Goal: Task Accomplishment & Management: Complete application form

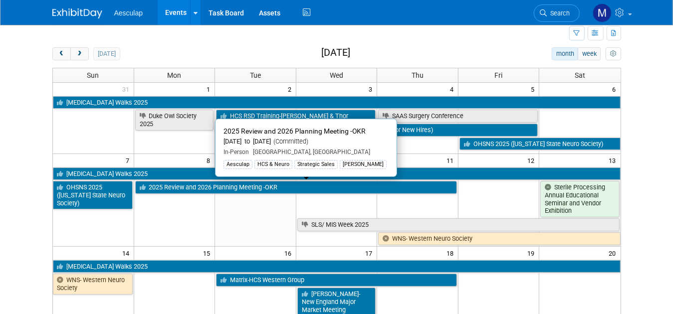
scroll to position [50, 0]
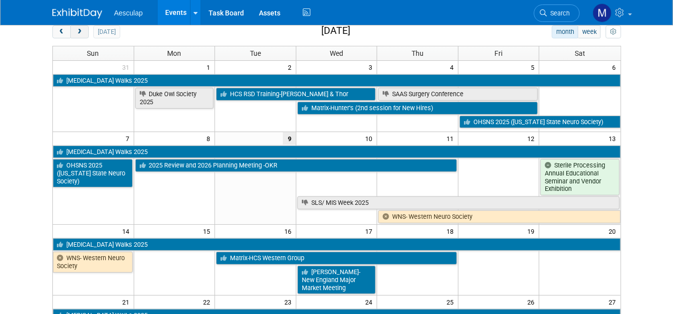
click at [76, 32] on span "next" at bounding box center [79, 32] width 7 height 6
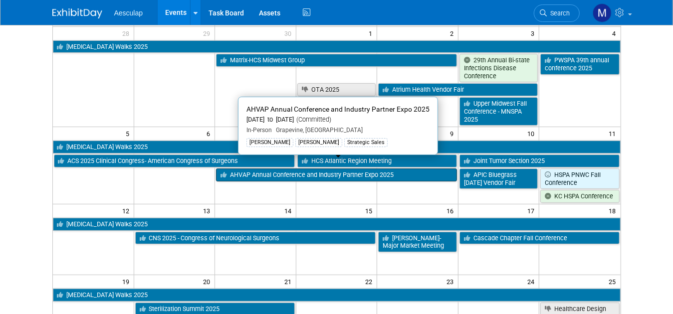
scroll to position [150, 0]
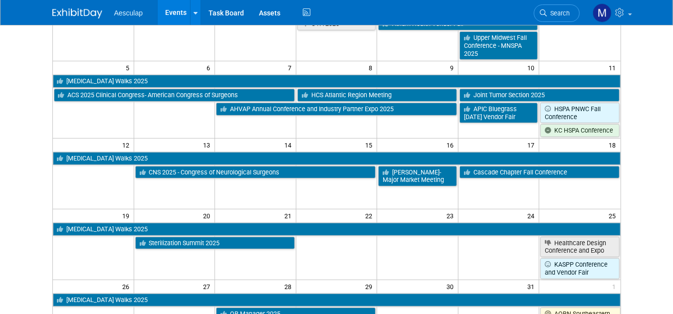
click at [332, 210] on td "22" at bounding box center [336, 216] width 81 height 12
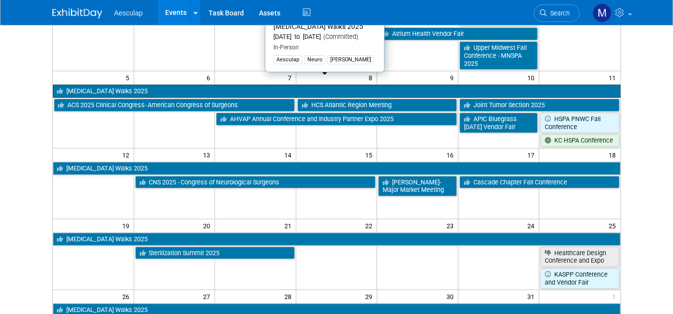
scroll to position [0, 0]
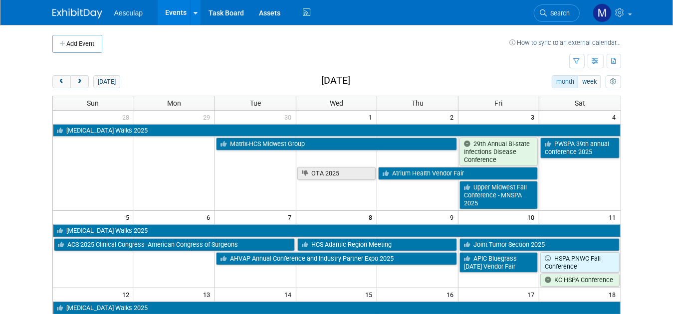
click at [66, 45] on button "Add Event" at bounding box center [77, 44] width 50 height 18
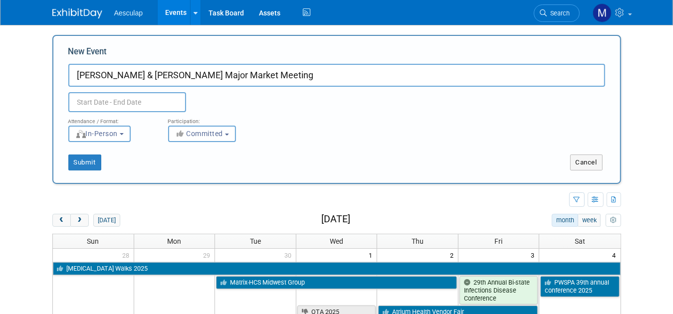
type input "Dave H & Marlon M Major Market Meeting"
click at [141, 104] on input "text" at bounding box center [127, 102] width 118 height 20
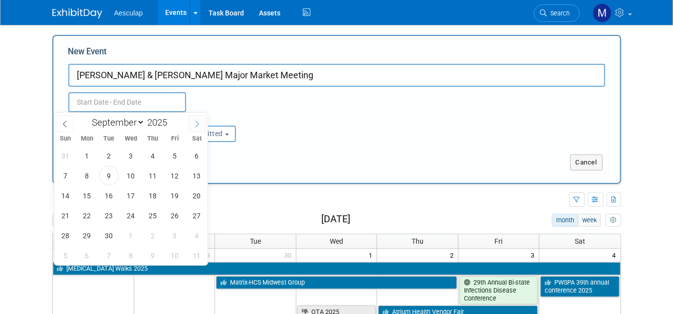
click at [200, 123] on icon at bounding box center [197, 124] width 7 height 7
select select "9"
click at [130, 217] on span "22" at bounding box center [130, 215] width 19 height 19
type input "Oct 22, 2025 to Oct 22, 2025"
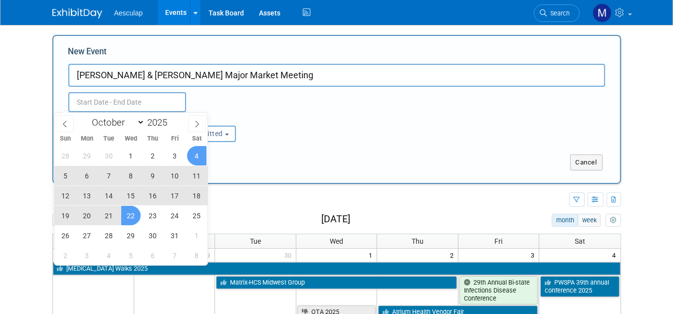
type input "Oct 22, 2025 to Oct 22, 2025"
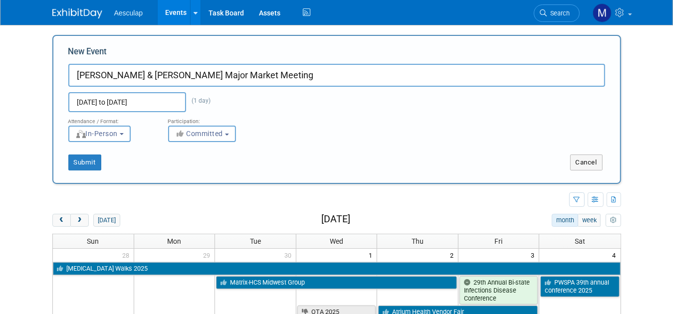
click at [273, 116] on div "Attendance / Format: <img src="https://www.exhibitday.com/Images/Format-InPerso…" at bounding box center [337, 127] width 552 height 30
click at [75, 164] on button "Submit" at bounding box center [84, 163] width 33 height 16
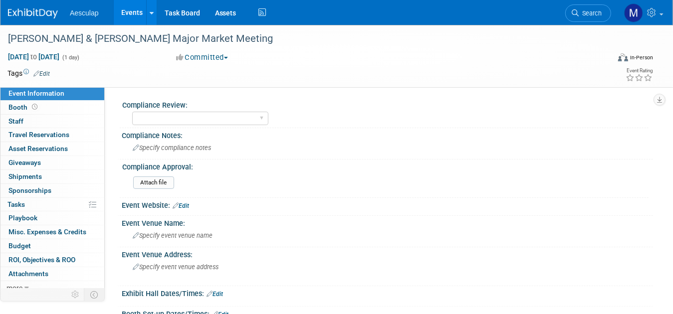
click at [45, 71] on link "Edit" at bounding box center [41, 73] width 16 height 7
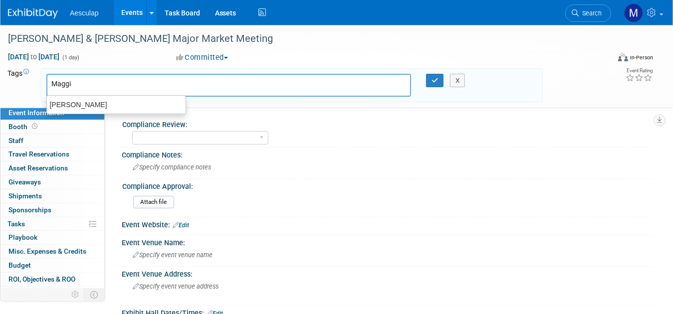
type input "Maggie"
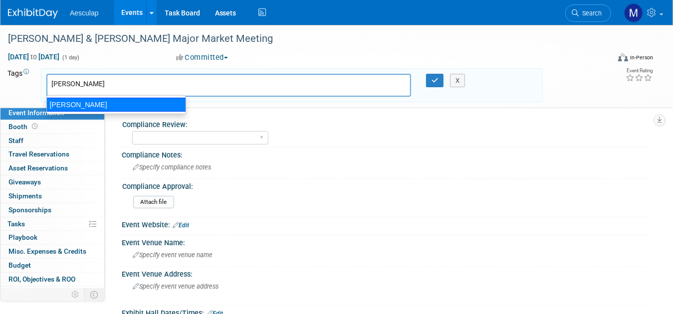
click at [109, 103] on div "Maggie" at bounding box center [116, 105] width 140 height 14
type input "Maggie"
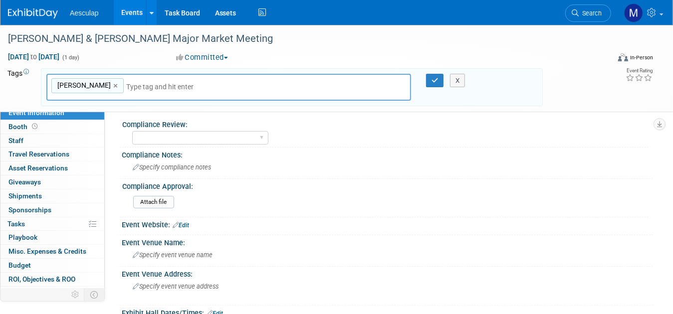
click at [130, 86] on input "text" at bounding box center [196, 87] width 140 height 10
type input "K"
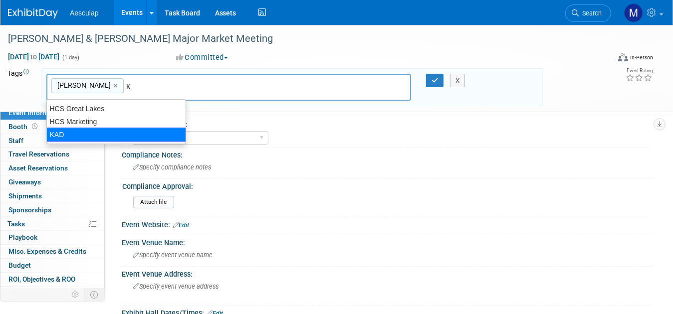
click at [89, 136] on div "KAD" at bounding box center [116, 135] width 140 height 14
type input "Maggie, KAD"
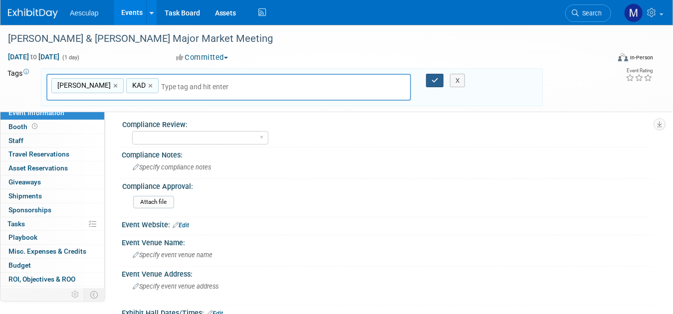
click at [435, 83] on button "button" at bounding box center [435, 81] width 18 height 14
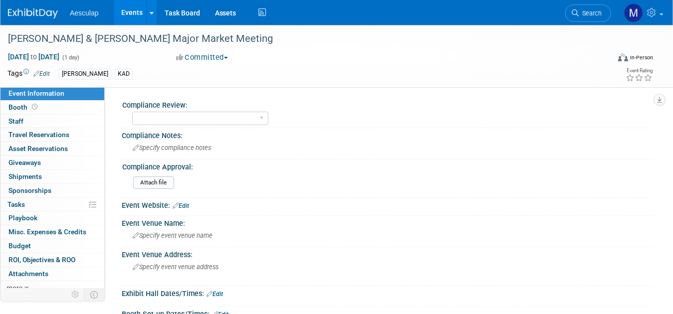
click at [187, 203] on link "Edit" at bounding box center [181, 206] width 16 height 7
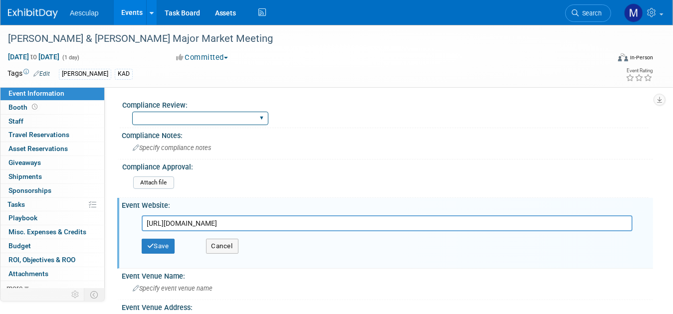
scroll to position [0, 1115]
type input "https://www.marriott.com/search/findHotels.mi?pageType=advanced&searchType=InCi…"
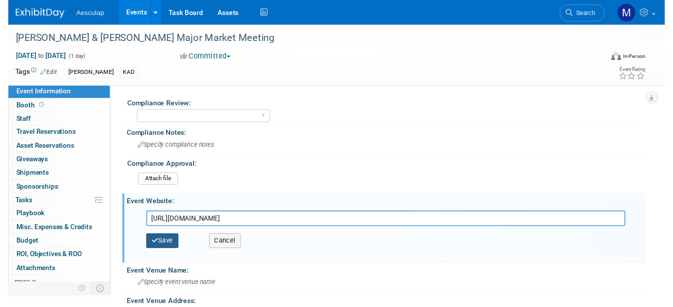
scroll to position [0, 0]
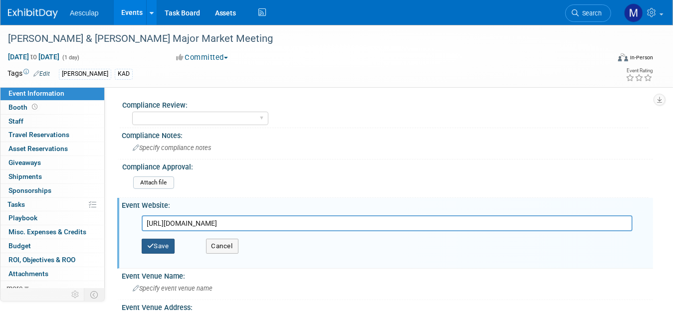
click at [168, 243] on button "Save" at bounding box center [158, 246] width 33 height 15
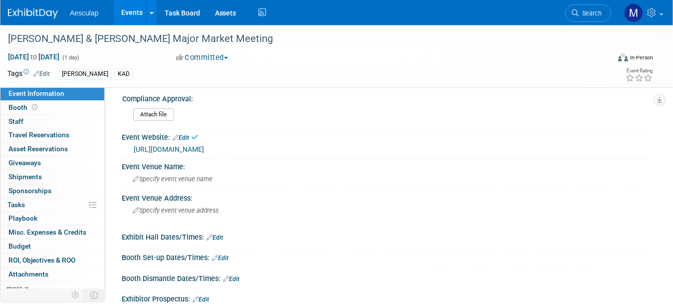
scroll to position [100, 0]
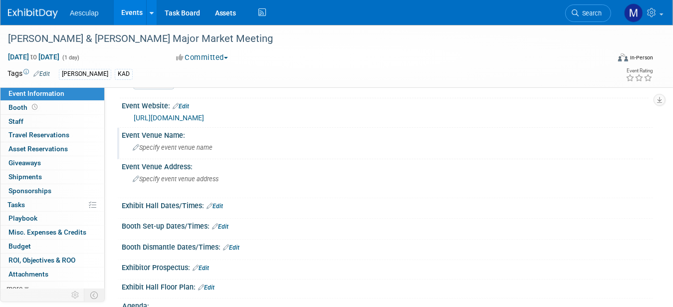
click at [161, 151] on span "Specify event venue name" at bounding box center [173, 147] width 80 height 7
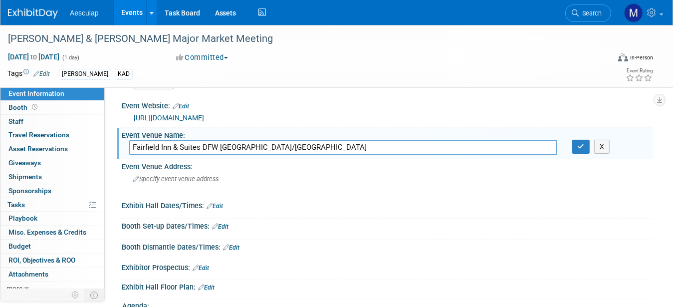
type input "Fairfield Inn & Suites DFW North Irving/Grapevine"
click at [218, 210] on link "Edit" at bounding box center [215, 206] width 16 height 7
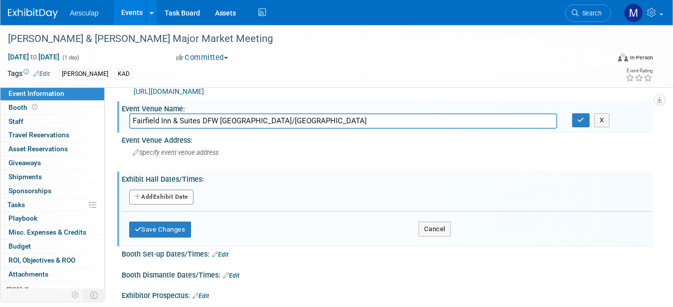
scroll to position [150, 0]
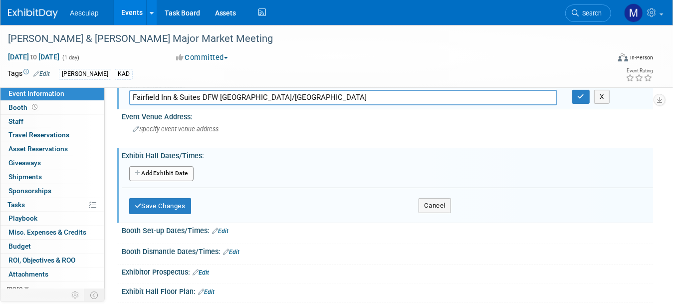
click at [179, 181] on button "Add Another Exhibit Date" at bounding box center [161, 173] width 64 height 15
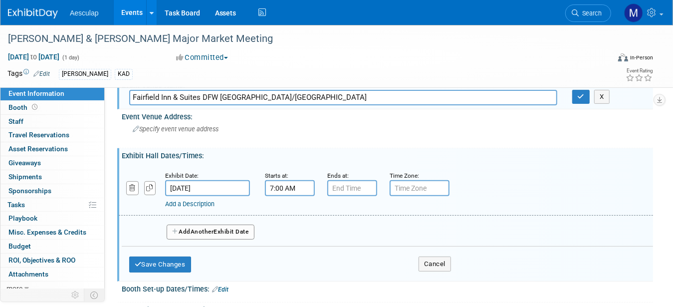
click at [288, 196] on input "7:00 AM" at bounding box center [290, 188] width 50 height 16
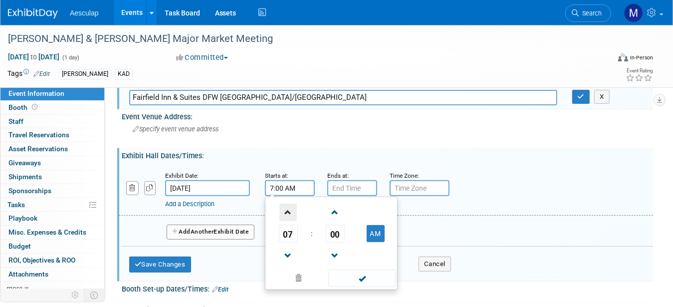
click at [287, 221] on span at bounding box center [287, 212] width 17 height 17
type input "9:00 AM"
click at [365, 287] on span at bounding box center [361, 277] width 67 height 17
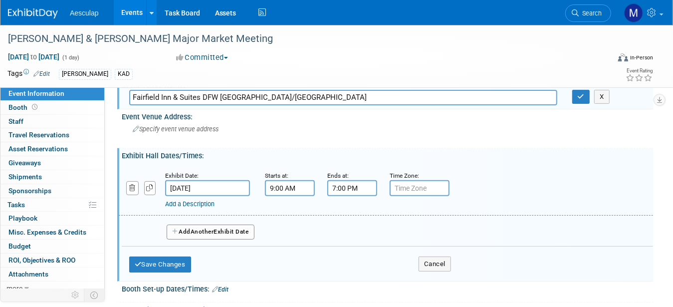
click at [371, 196] on input "7:00 PM" at bounding box center [352, 188] width 50 height 16
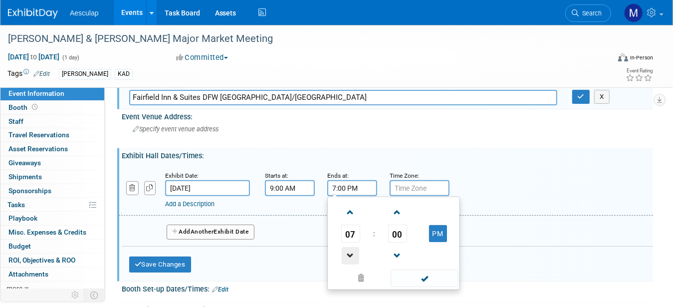
click at [352, 264] on span at bounding box center [350, 255] width 17 height 17
type input "5:00 PM"
click at [425, 287] on span at bounding box center [424, 277] width 67 height 17
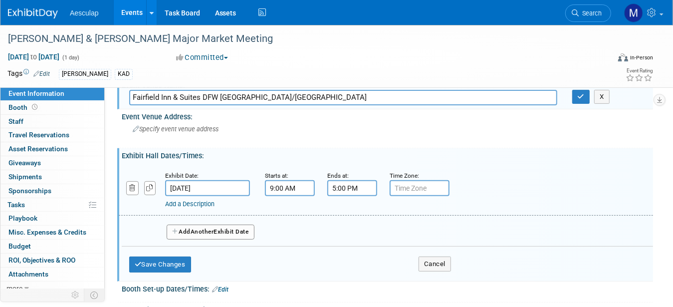
click at [429, 196] on input "text" at bounding box center [420, 188] width 60 height 16
type input "Central"
click at [170, 272] on button "Save Changes" at bounding box center [160, 264] width 62 height 16
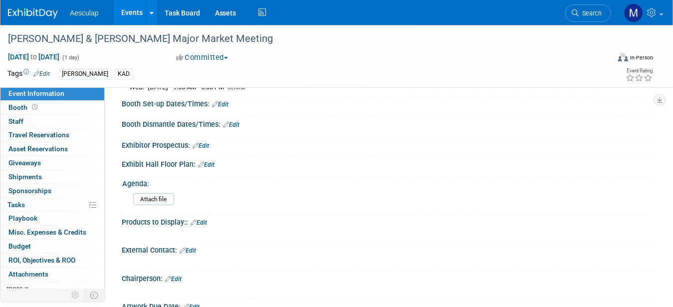
scroll to position [249, 0]
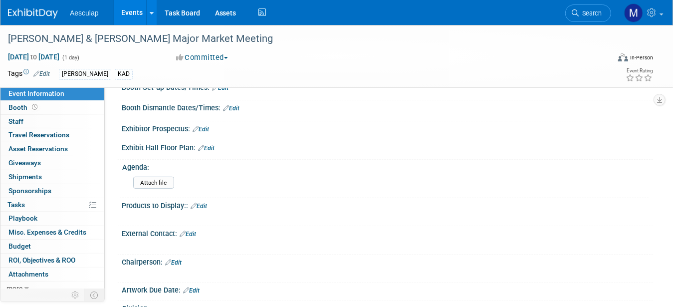
click at [177, 266] on link "Edit" at bounding box center [173, 262] width 16 height 7
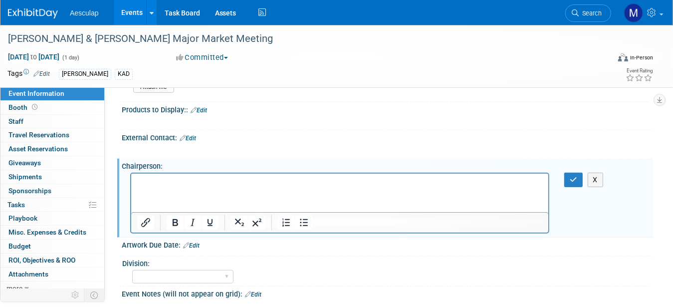
scroll to position [349, 0]
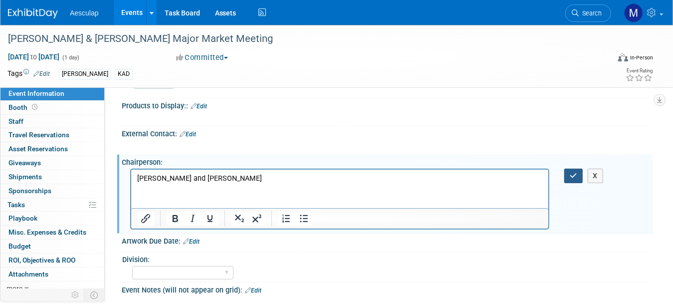
click at [576, 182] on button "button" at bounding box center [573, 176] width 18 height 14
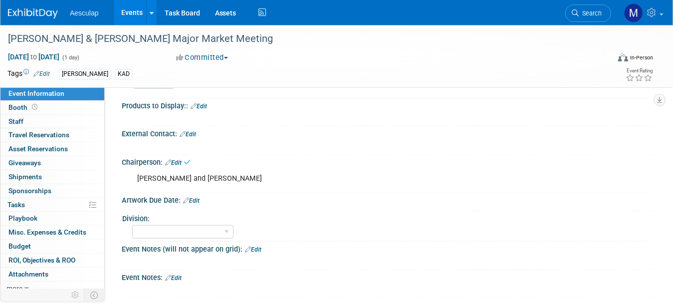
click at [164, 139] on div "External Contact: Edit" at bounding box center [387, 132] width 531 height 13
click at [196, 138] on link "Edit" at bounding box center [188, 134] width 16 height 7
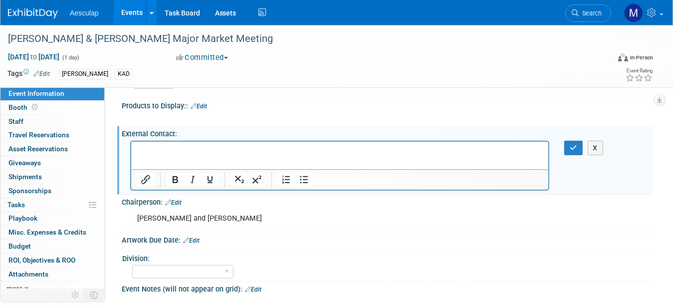
scroll to position [0, 0]
click at [570, 151] on icon "button" at bounding box center [573, 147] width 7 height 7
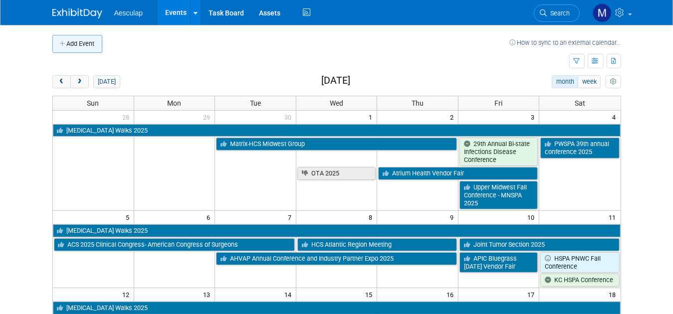
click at [68, 43] on button "Add Event" at bounding box center [77, 44] width 50 height 18
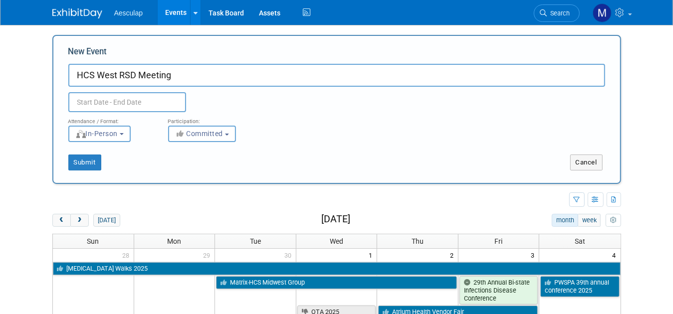
type input "HCS West RSD Meeting"
click at [118, 95] on input "text" at bounding box center [127, 102] width 118 height 20
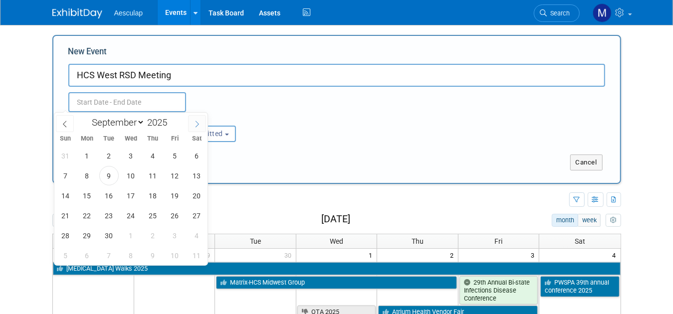
click at [200, 123] on icon at bounding box center [197, 124] width 7 height 7
select select "9"
click at [109, 178] on span "7" at bounding box center [108, 175] width 19 height 19
click at [126, 178] on span "8" at bounding box center [130, 175] width 19 height 19
type input "Oct 7, 2025 to Oct 8, 2025"
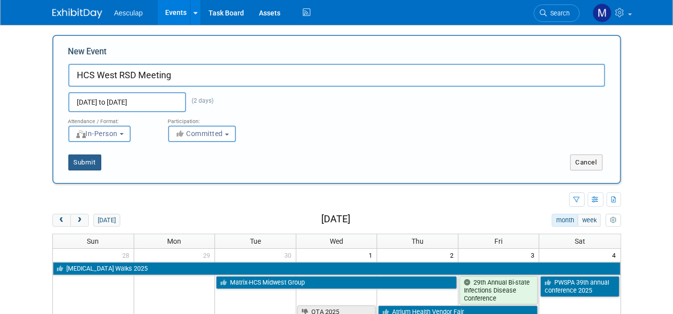
click at [78, 162] on button "Submit" at bounding box center [84, 163] width 33 height 16
click at [603, 164] on button "Cancel" at bounding box center [586, 163] width 32 height 16
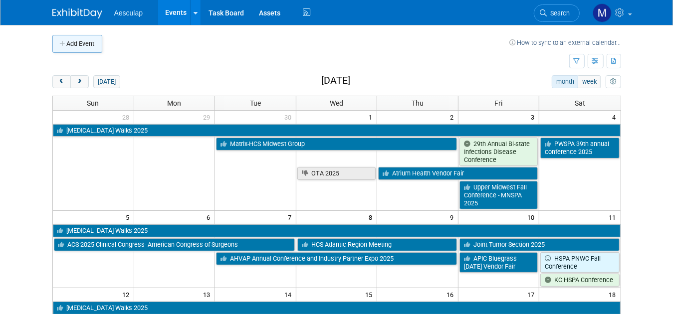
click at [72, 42] on button "Add Event" at bounding box center [77, 44] width 50 height 18
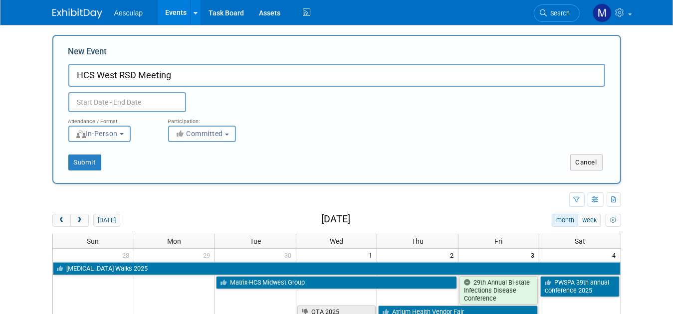
type input "HCS West RSD Meeting"
click at [118, 97] on input "text" at bounding box center [127, 102] width 118 height 20
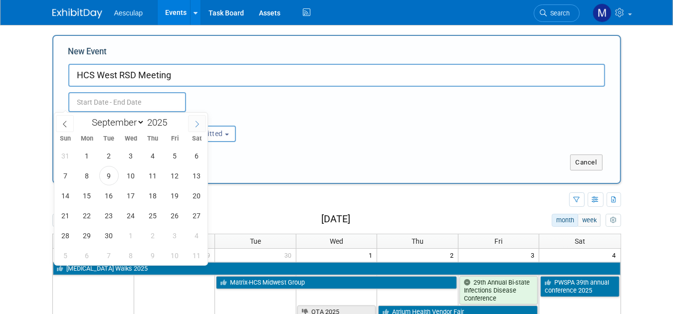
click at [197, 124] on icon at bounding box center [197, 124] width 7 height 7
select select "9"
click at [113, 174] on span "7" at bounding box center [108, 175] width 19 height 19
click at [127, 177] on span "8" at bounding box center [130, 175] width 19 height 19
type input "Oct 7, 2025 to Oct 8, 2025"
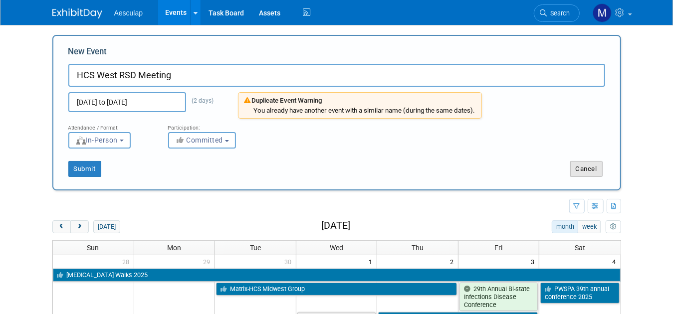
click at [597, 164] on button "Cancel" at bounding box center [586, 169] width 32 height 16
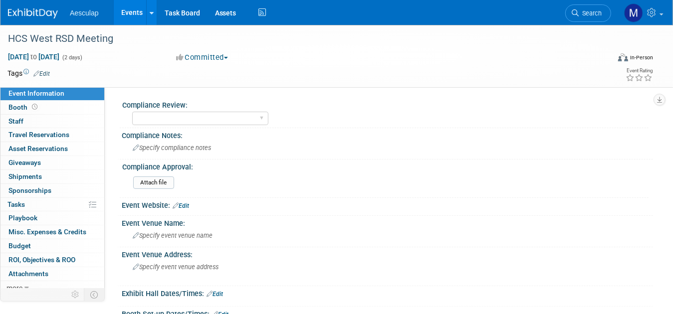
click at [45, 70] on link "Edit" at bounding box center [41, 73] width 16 height 7
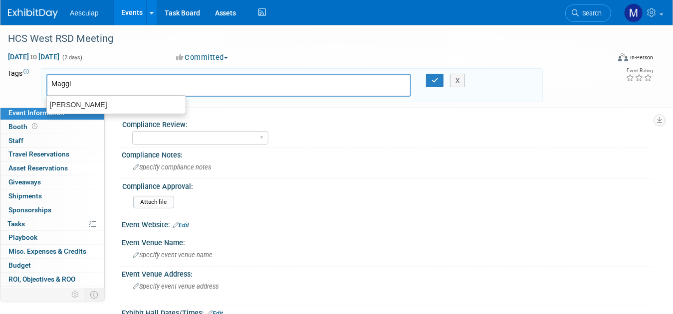
type input "[PERSON_NAME]"
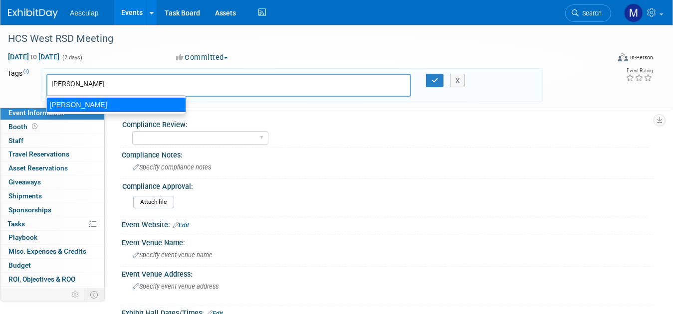
click at [86, 105] on div "[PERSON_NAME]" at bounding box center [116, 105] width 140 height 14
type input "[PERSON_NAME]"
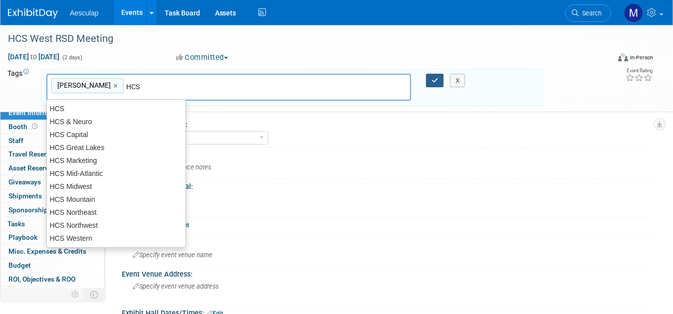
type input "HCS"
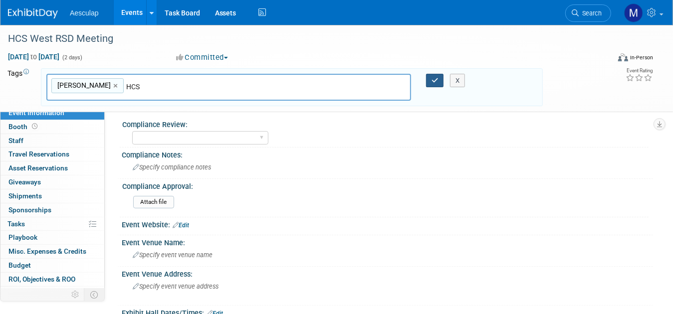
click at [430, 76] on button "button" at bounding box center [435, 81] width 18 height 14
type input "Maggie,HCS"
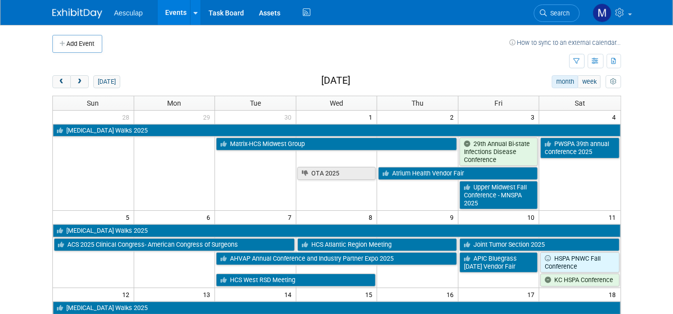
click at [72, 41] on button "Add Event" at bounding box center [77, 44] width 50 height 18
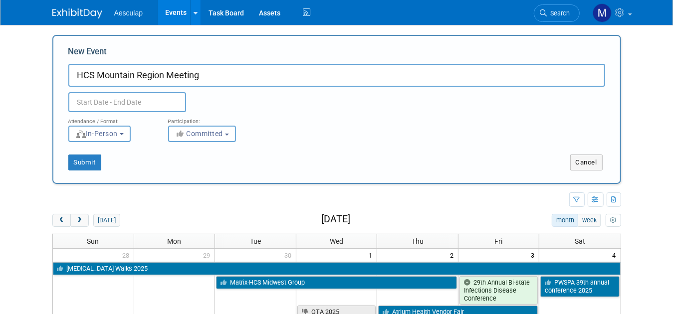
type input "HCS Mountain Region Meeting"
click at [148, 103] on input "text" at bounding box center [127, 102] width 118 height 20
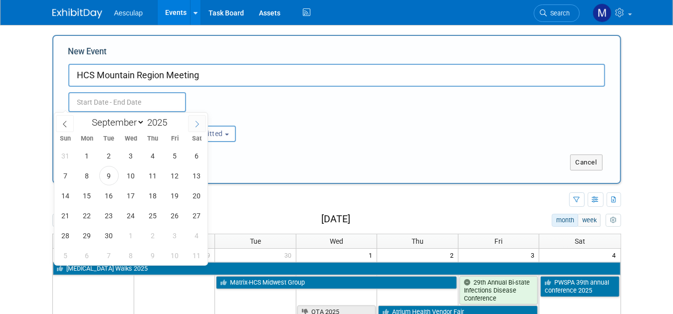
click at [198, 124] on icon at bounding box center [197, 124] width 7 height 7
select select "9"
click at [112, 197] on span "14" at bounding box center [108, 195] width 19 height 19
click at [128, 197] on span "15" at bounding box center [130, 195] width 19 height 19
type input "[DATE] to [DATE]"
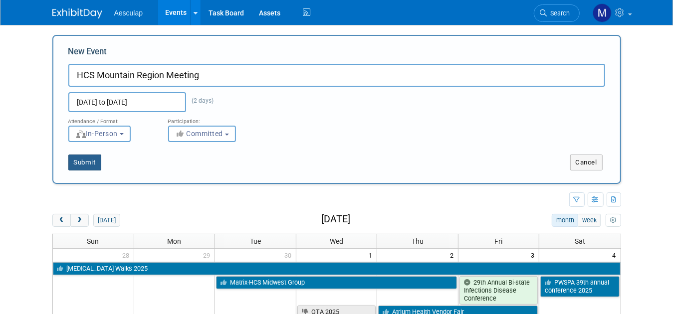
click at [75, 160] on button "Submit" at bounding box center [84, 163] width 33 height 16
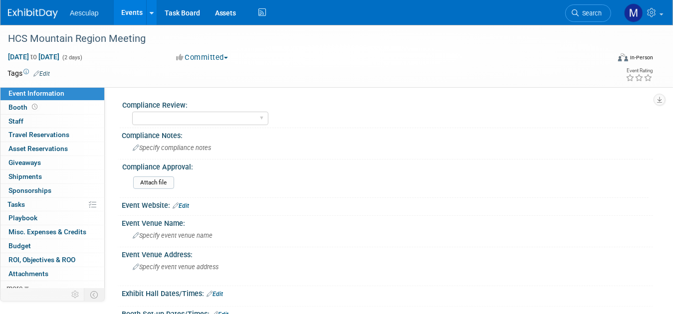
click at [49, 73] on link "Edit" at bounding box center [41, 73] width 16 height 7
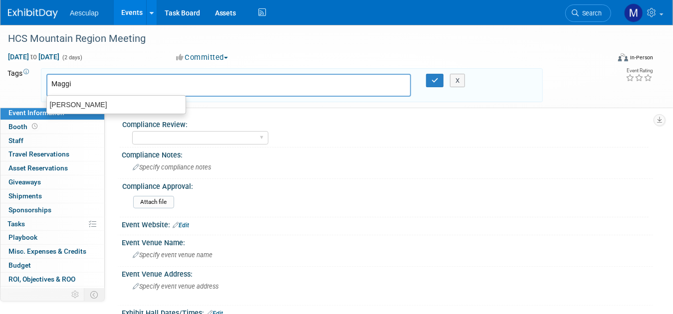
type input "[PERSON_NAME]"
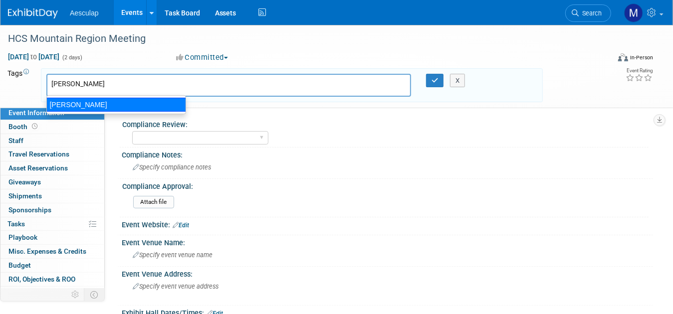
click at [72, 104] on div "[PERSON_NAME]" at bounding box center [116, 105] width 140 height 14
type input "[PERSON_NAME]"
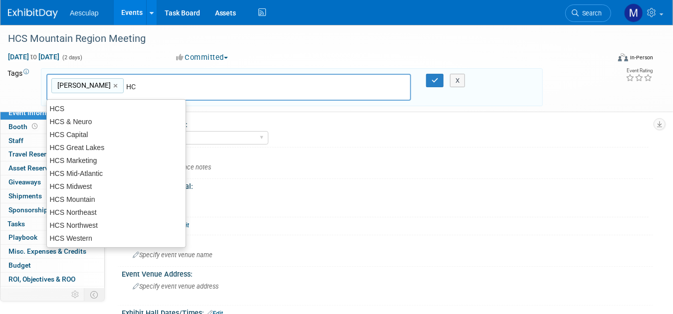
type input "HCS"
click at [81, 111] on div "HCS" at bounding box center [116, 109] width 140 height 14
type input "[PERSON_NAME], HCS"
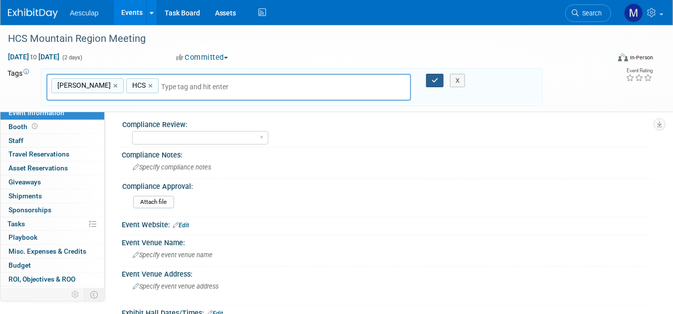
click at [431, 79] on button "button" at bounding box center [435, 81] width 18 height 14
